Goal: Find specific page/section: Find specific page/section

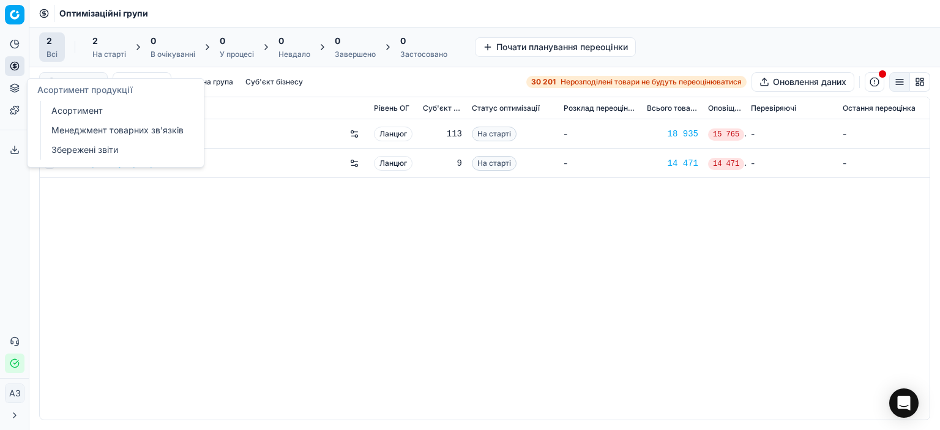
click at [64, 106] on font "Асортимент" at bounding box center [76, 110] width 51 height 10
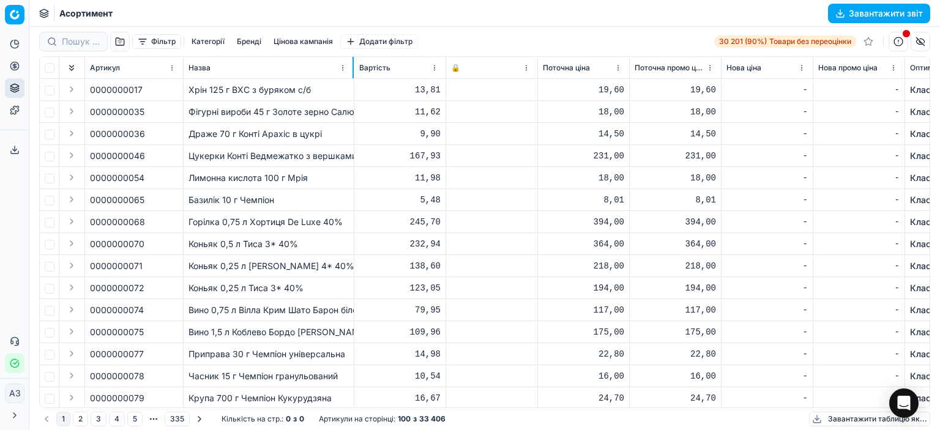
drag, startPoint x: 333, startPoint y: 61, endPoint x: 356, endPoint y: 67, distance: 23.6
click at [354, 67] on div at bounding box center [352, 67] width 1 height 21
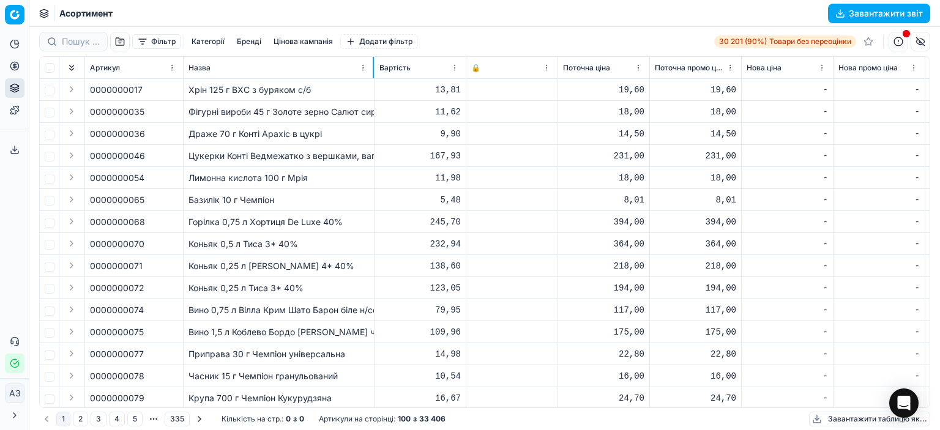
drag, startPoint x: 356, startPoint y: 61, endPoint x: 373, endPoint y: 56, distance: 17.7
click at [373, 57] on div at bounding box center [373, 67] width 1 height 21
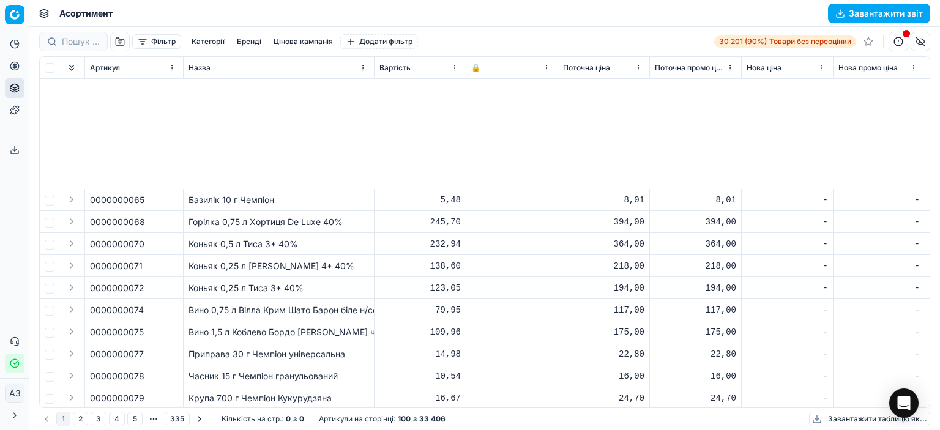
scroll to position [184, 0]
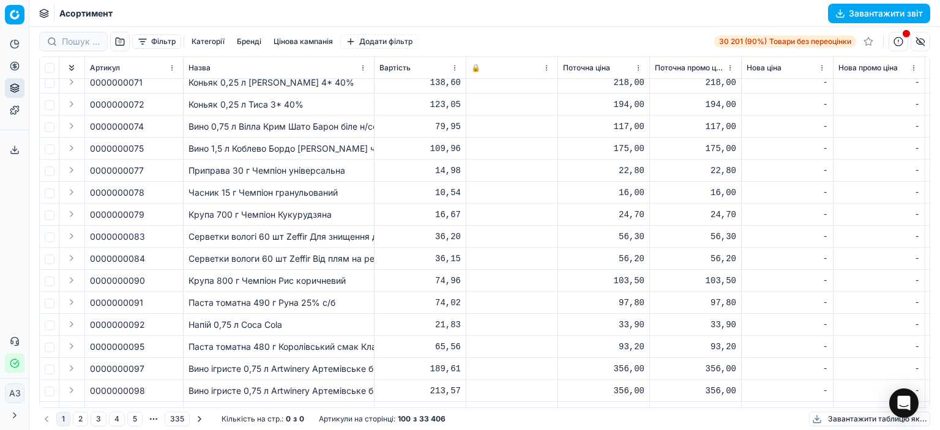
click at [307, 149] on font "Вино 1,5 л Коблево Бордо [PERSON_NAME] черв н/сол" at bounding box center [301, 148] width 227 height 10
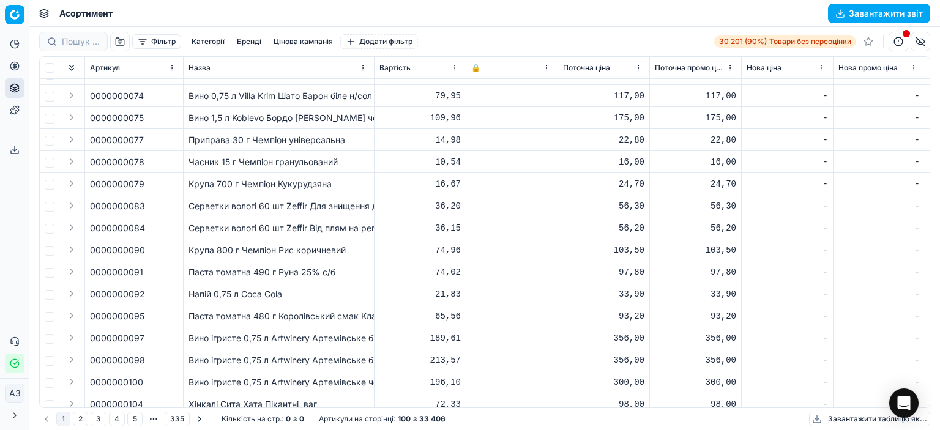
scroll to position [0, 0]
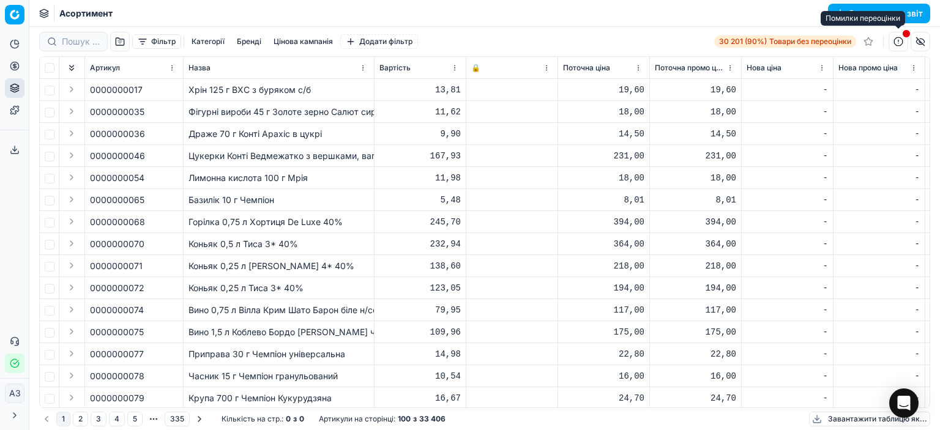
click at [901, 40] on button "button" at bounding box center [899, 42] width 20 height 20
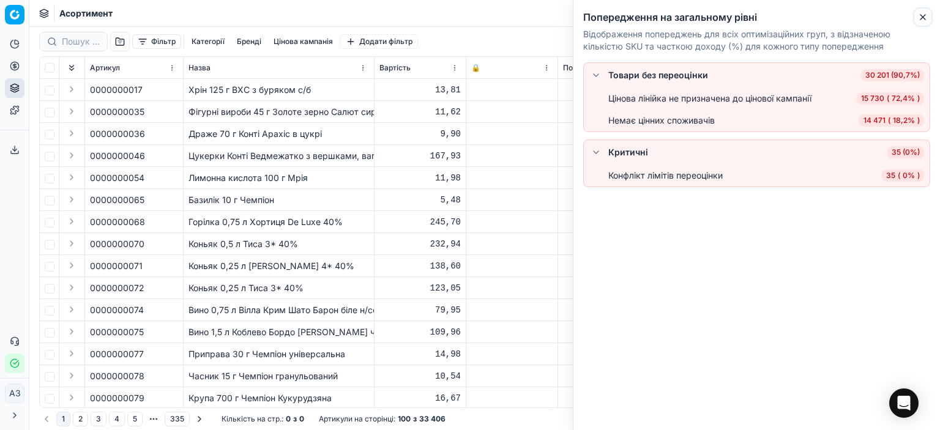
click at [925, 18] on icon "button" at bounding box center [923, 17] width 10 height 10
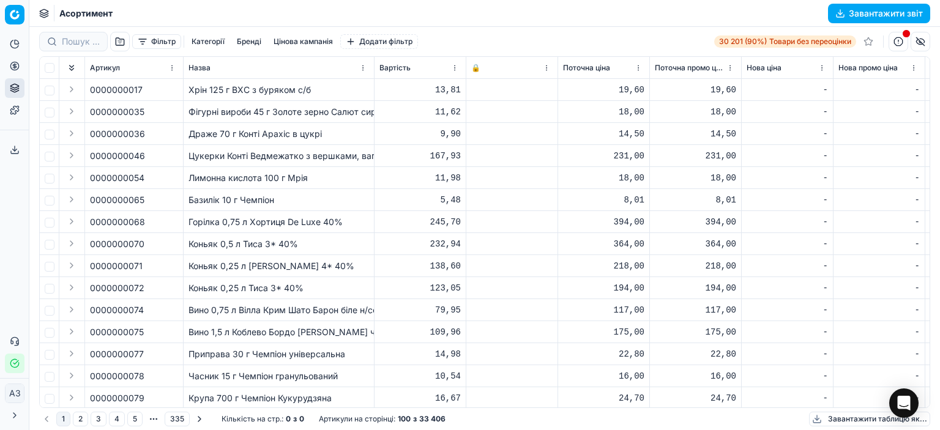
click at [242, 92] on font "Хрін 125 г ВХС з буряком с/б" at bounding box center [249, 89] width 122 height 10
click at [233, 107] on font "Фігурні вироби 45 г Золоте зерно Салют сир" at bounding box center [282, 111] width 188 height 10
click at [239, 211] on td "Горілка 0,75 л Хортиця De Luxe 40%" at bounding box center [279, 222] width 191 height 22
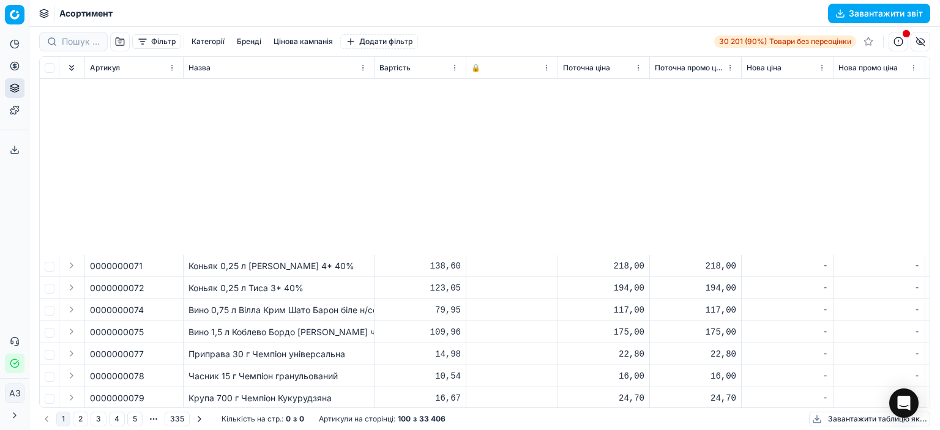
scroll to position [245, 0]
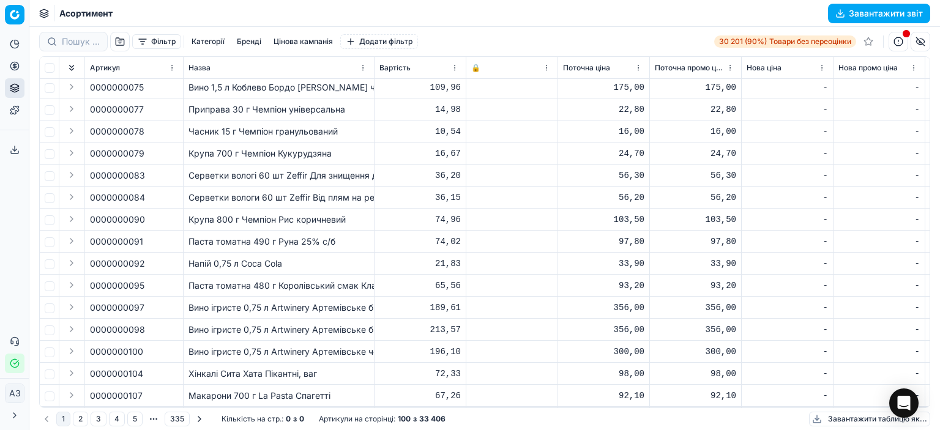
click at [239, 211] on td "Крупа 800 г Чемпіон Рис коричневий" at bounding box center [279, 220] width 191 height 22
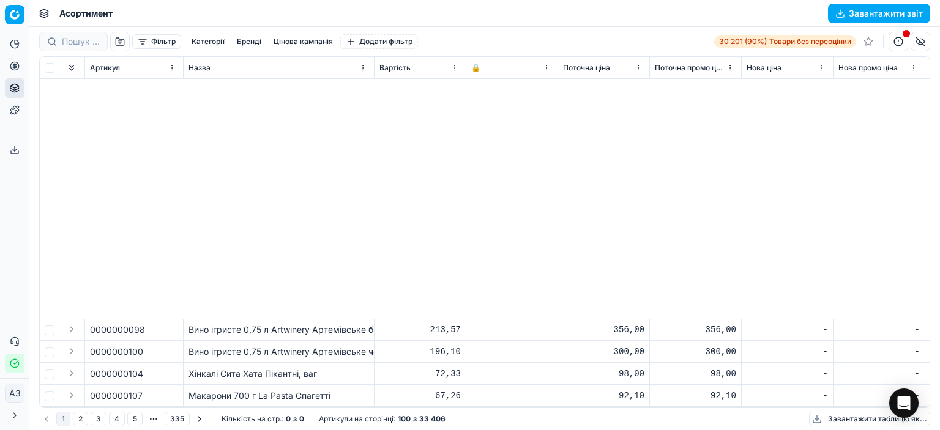
scroll to position [551, 0]
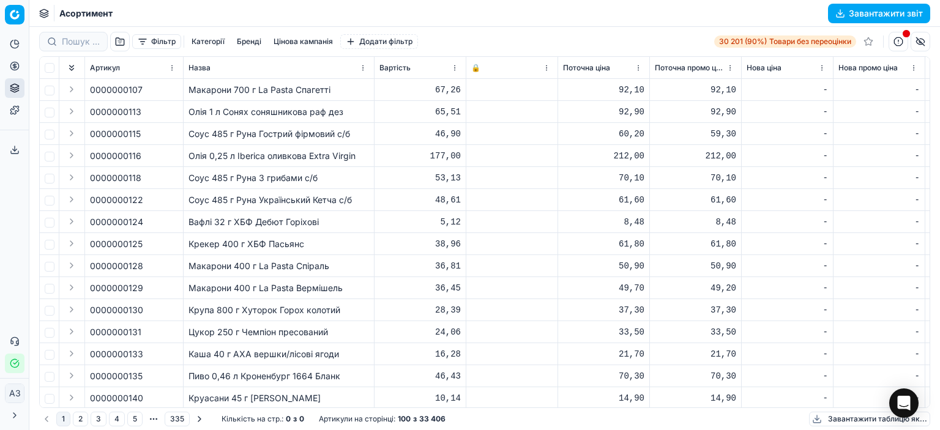
click at [239, 211] on td "Вафлі 32 г ХБФ Дебют Горіхові" at bounding box center [279, 222] width 191 height 22
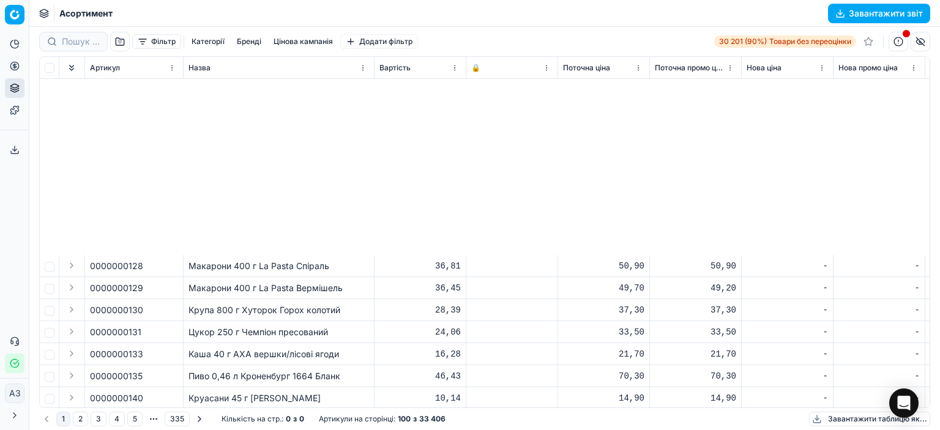
scroll to position [796, 0]
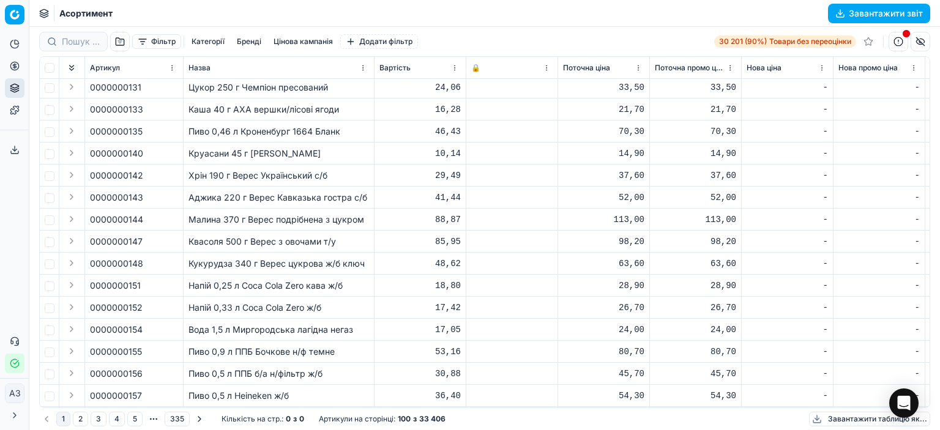
click at [239, 211] on td "Малина 370 г Верес подрібнена з цукром" at bounding box center [279, 220] width 191 height 22
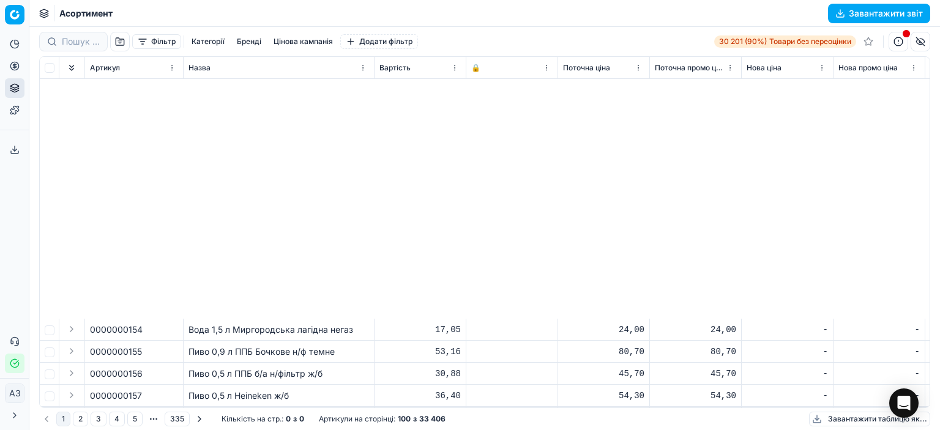
scroll to position [1102, 0]
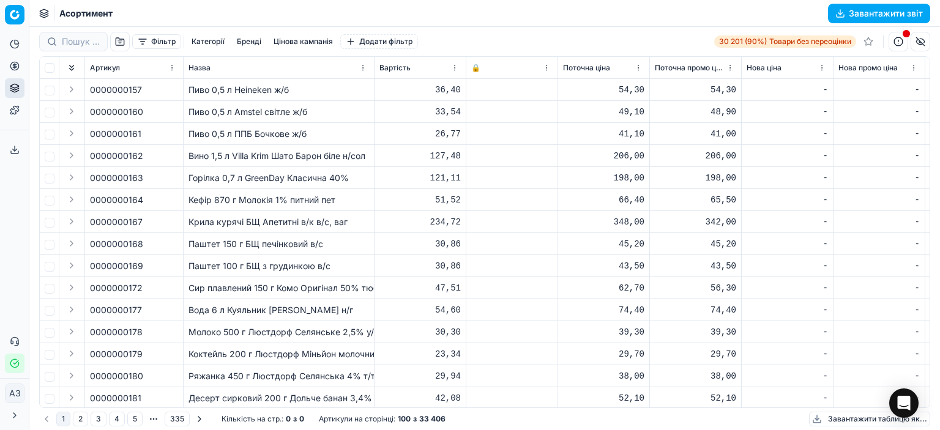
click at [239, 211] on td "Крила курячі БЩ Апетитні в/к в/с, ваг" at bounding box center [279, 222] width 191 height 22
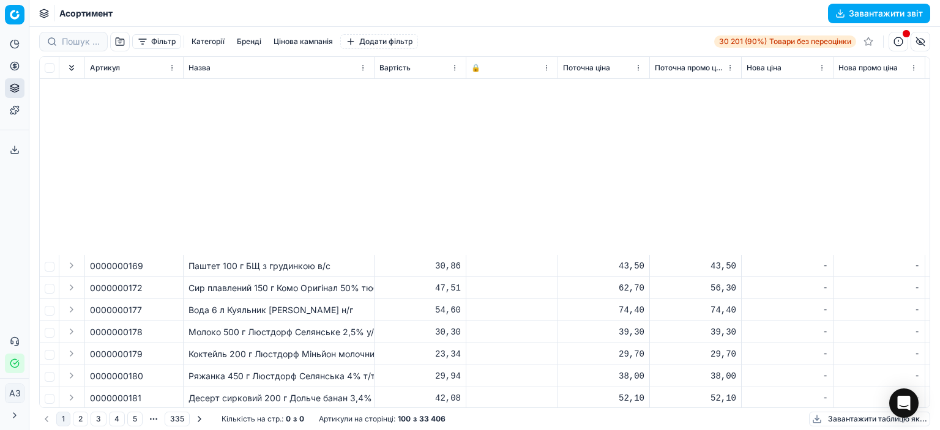
scroll to position [1346, 0]
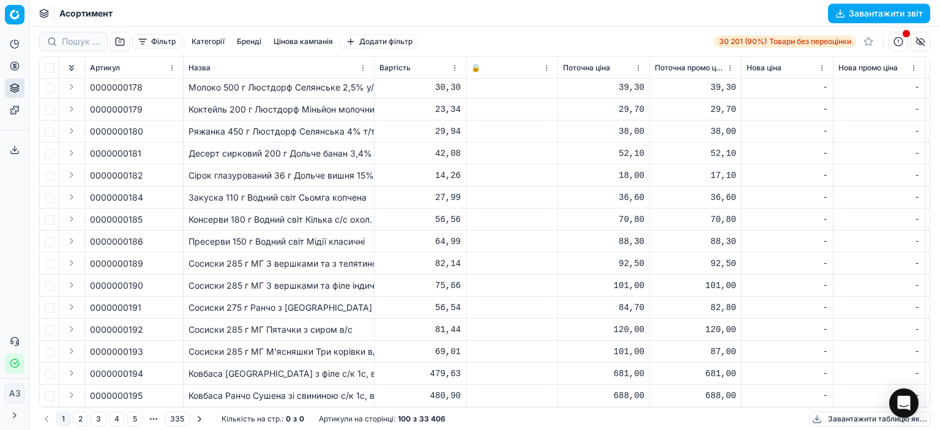
click at [239, 211] on td "Консерви 180 г Водний світ Кілька с/с охол." at bounding box center [279, 220] width 191 height 22
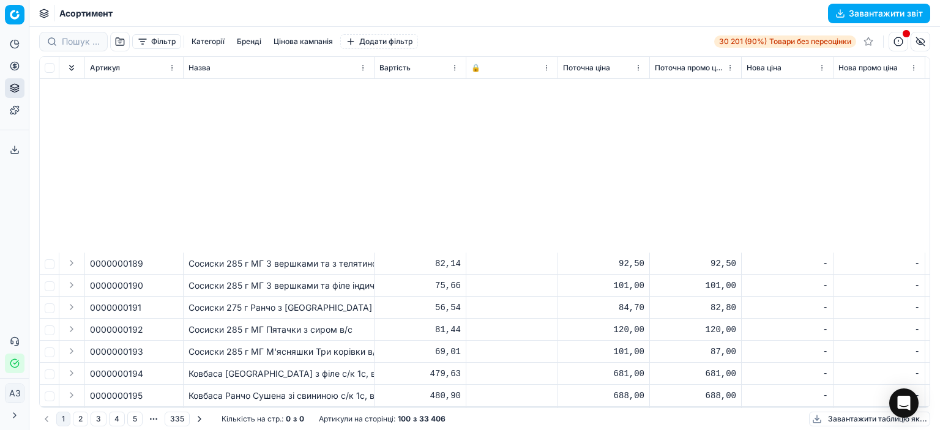
scroll to position [1591, 0]
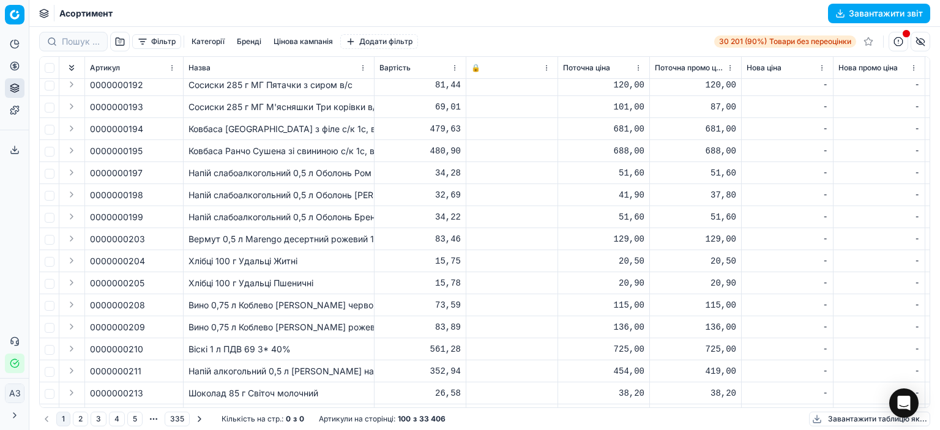
click at [239, 211] on div "Напій слабоалкогольний 0,5 л Оболонь Бренді Кола ж/б" at bounding box center [278, 217] width 181 height 12
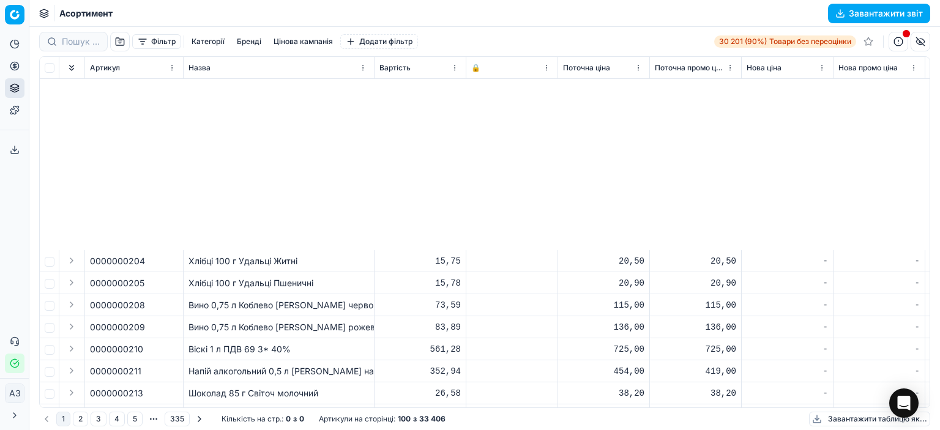
scroll to position [1836, 0]
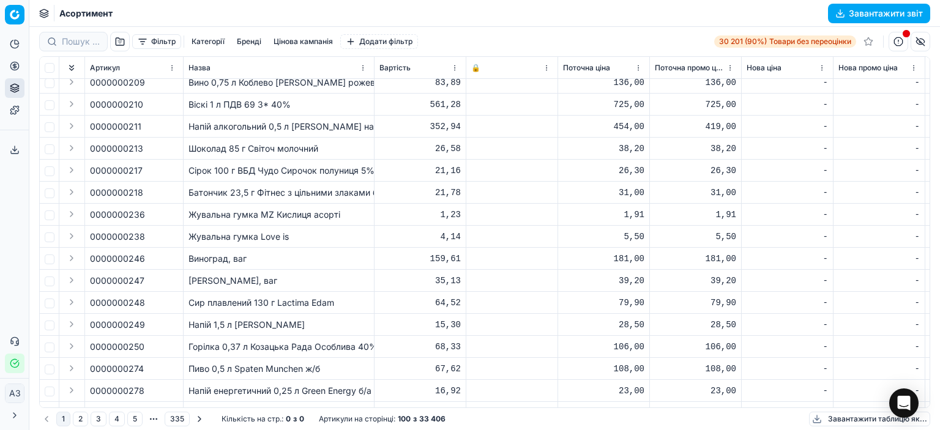
click at [239, 211] on font "Жувальна гумка MZ Кислиця асорті" at bounding box center [264, 214] width 152 height 10
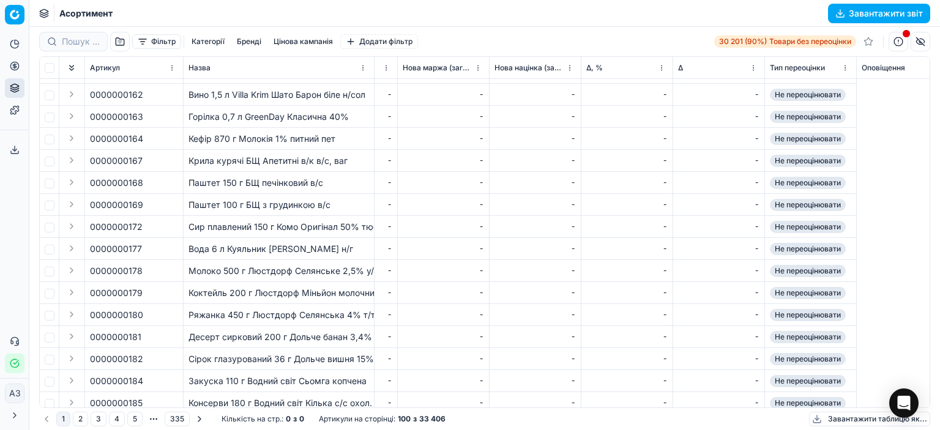
scroll to position [1163, 839]
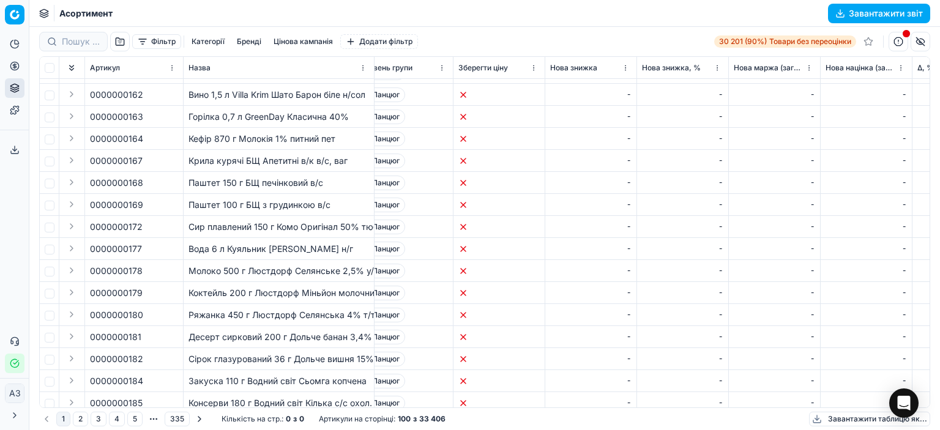
click at [534, 65] on html "Цінова платформа Аналітика Цінова оптимізація Асортимент продукції Шаблони Експ…" at bounding box center [470, 215] width 940 height 430
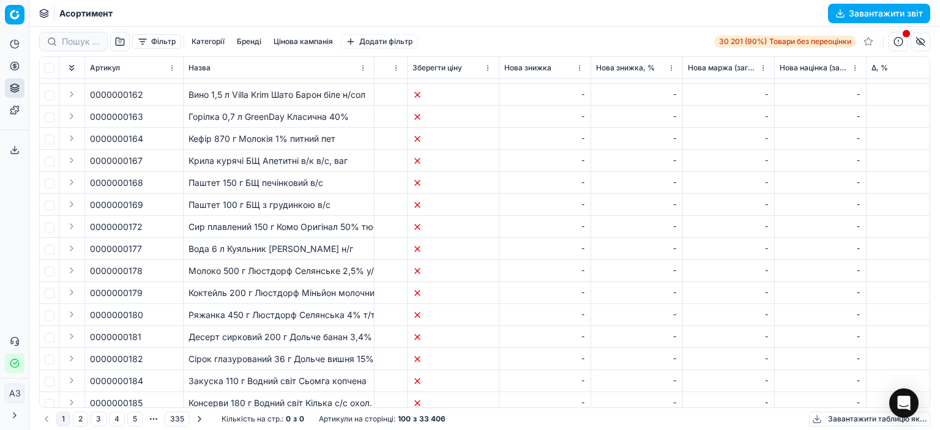
drag, startPoint x: 388, startPoint y: 403, endPoint x: 939, endPoint y: 430, distance: 552.0
click at [939, 430] on html "Цінова платформа Аналітика Цінова оптимізація Асортимент продукції Шаблони Експ…" at bounding box center [470, 215] width 940 height 430
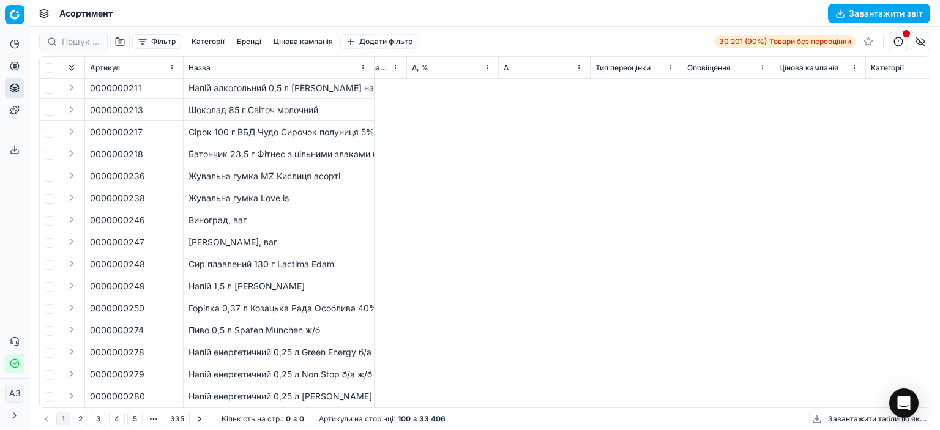
scroll to position [1883, 132]
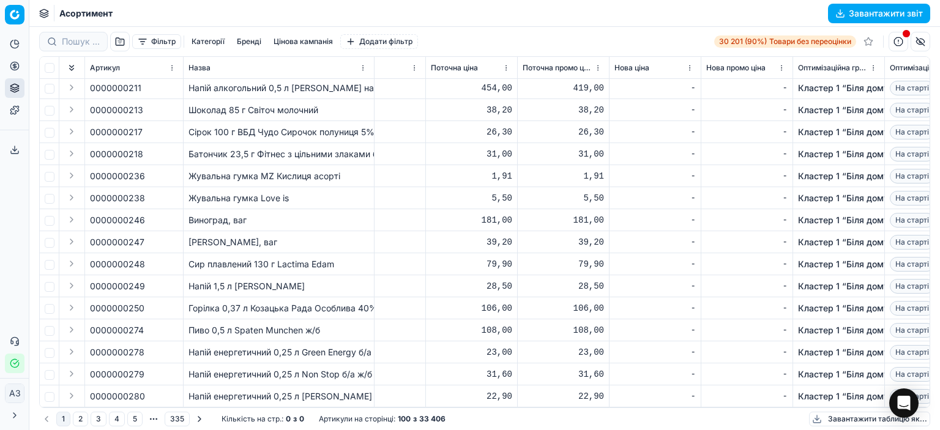
click at [95, 423] on button "3" at bounding box center [99, 419] width 16 height 15
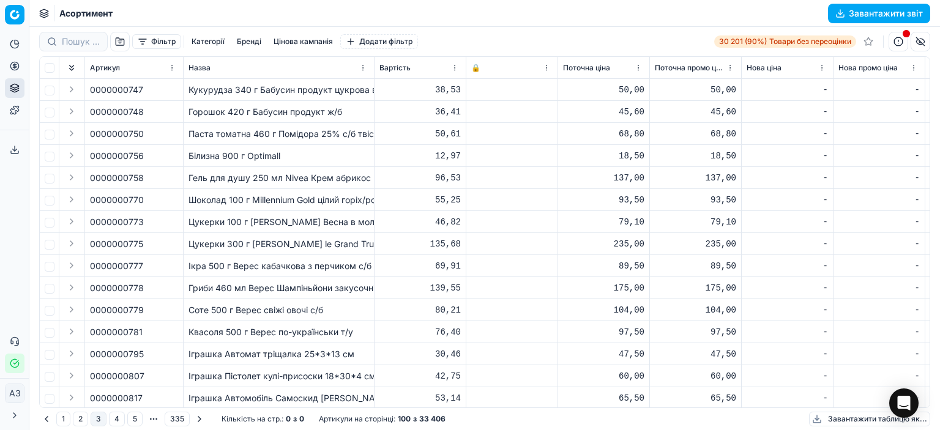
click at [296, 165] on td "Білизна 900 г Optimall" at bounding box center [279, 156] width 191 height 22
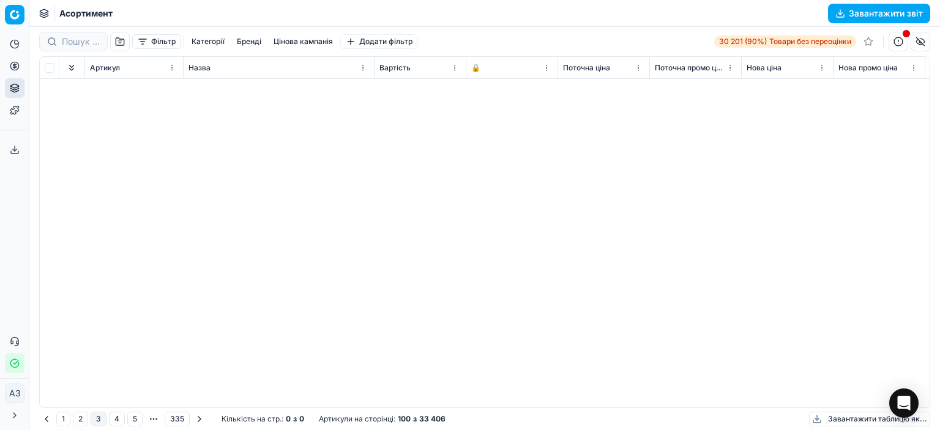
scroll to position [904, 0]
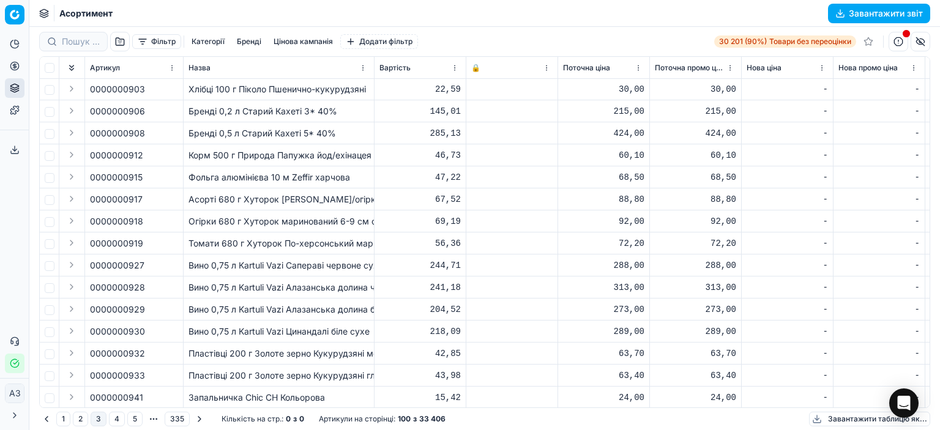
click at [174, 418] on button "335" at bounding box center [177, 419] width 25 height 15
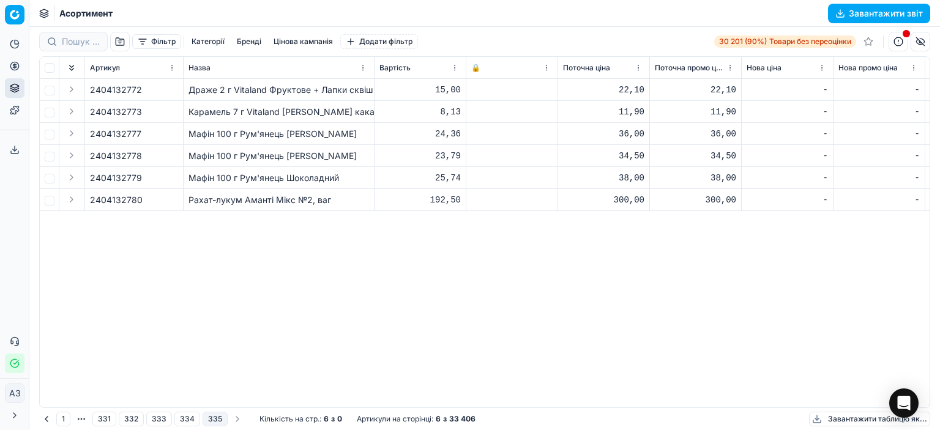
click at [189, 420] on button "334" at bounding box center [187, 419] width 26 height 15
